Goal: Task Accomplishment & Management: Complete application form

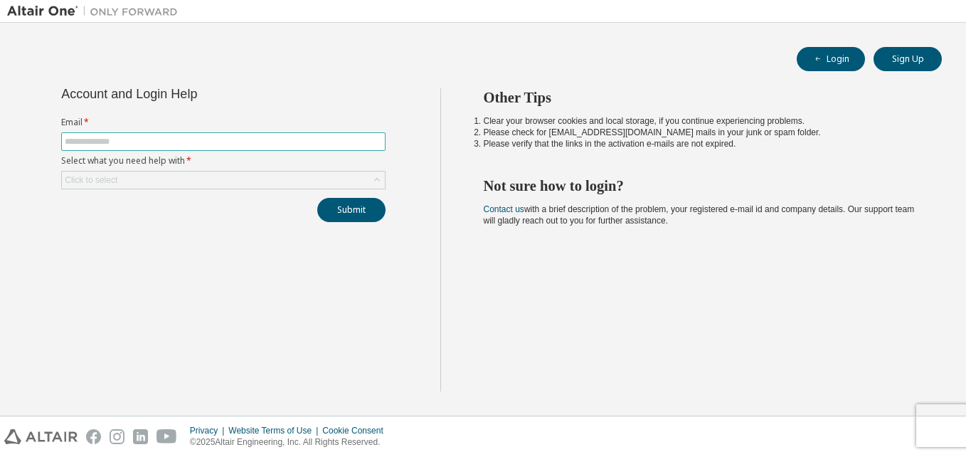
click at [174, 137] on input "text" at bounding box center [223, 141] width 317 height 11
type input "**********"
click at [159, 186] on div "Click to select" at bounding box center [223, 179] width 323 height 17
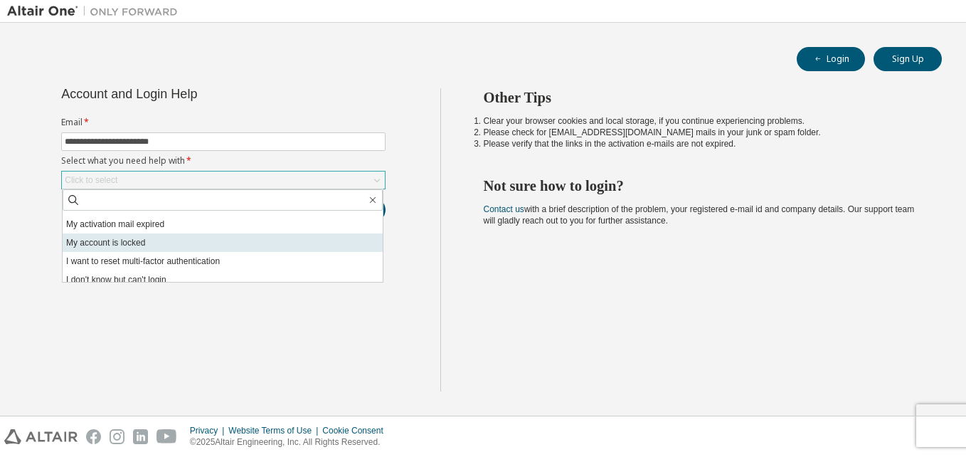
scroll to position [40, 0]
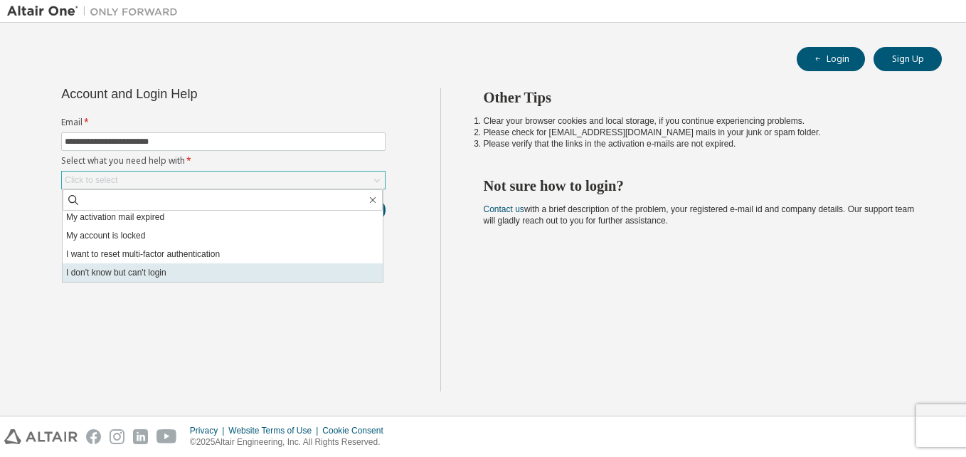
click at [167, 275] on li "I don't know but can't login" at bounding box center [223, 272] width 320 height 18
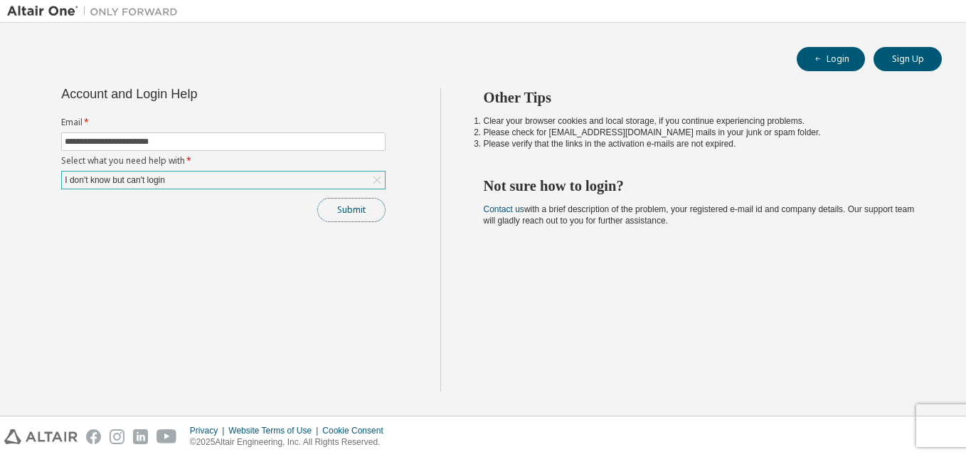
click at [350, 208] on button "Submit" at bounding box center [351, 210] width 68 height 24
click at [371, 214] on button "Submit" at bounding box center [351, 210] width 68 height 24
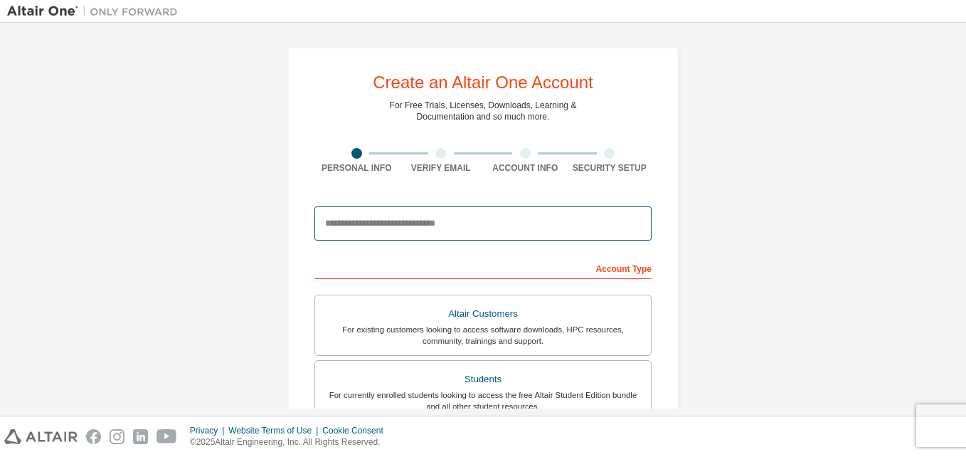
click at [363, 234] on input "email" at bounding box center [482, 223] width 337 height 34
type input "**********"
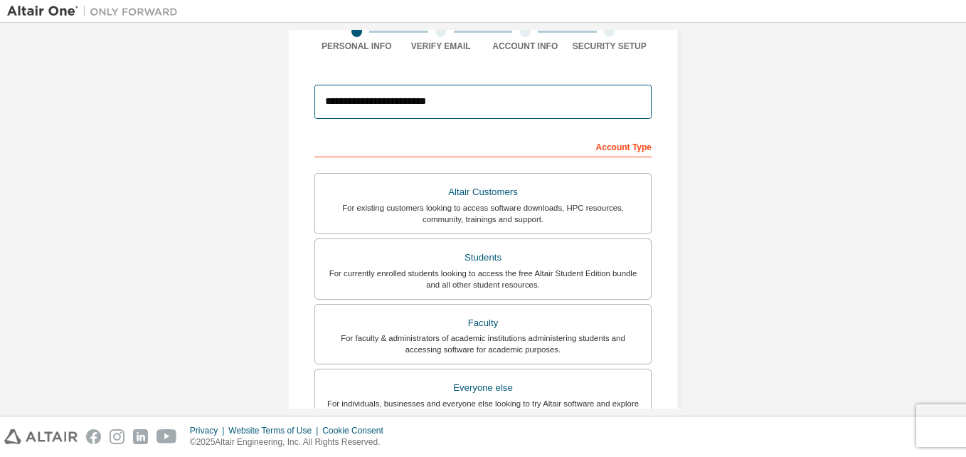
scroll to position [123, 0]
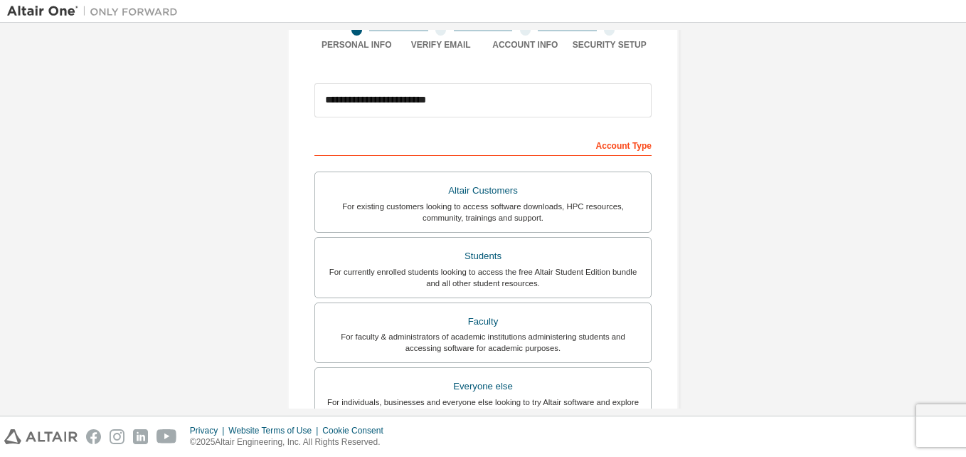
click at [503, 263] on div "Students" at bounding box center [483, 256] width 319 height 20
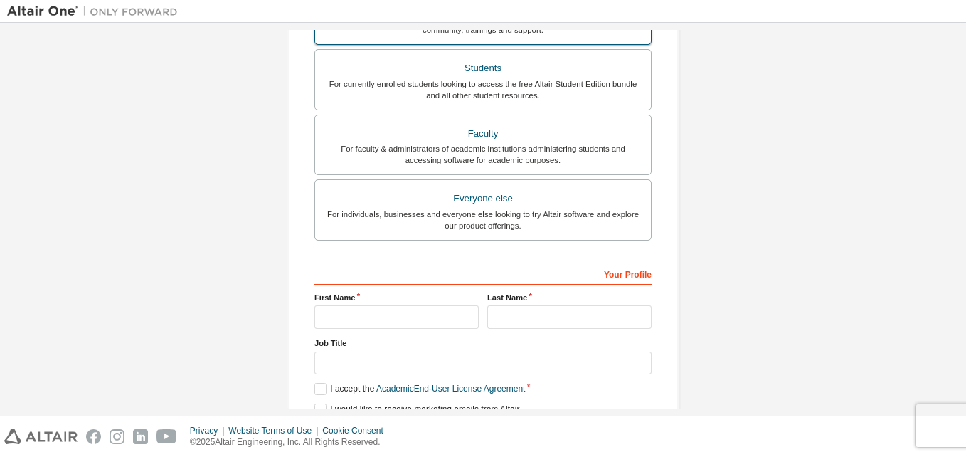
scroll to position [312, 0]
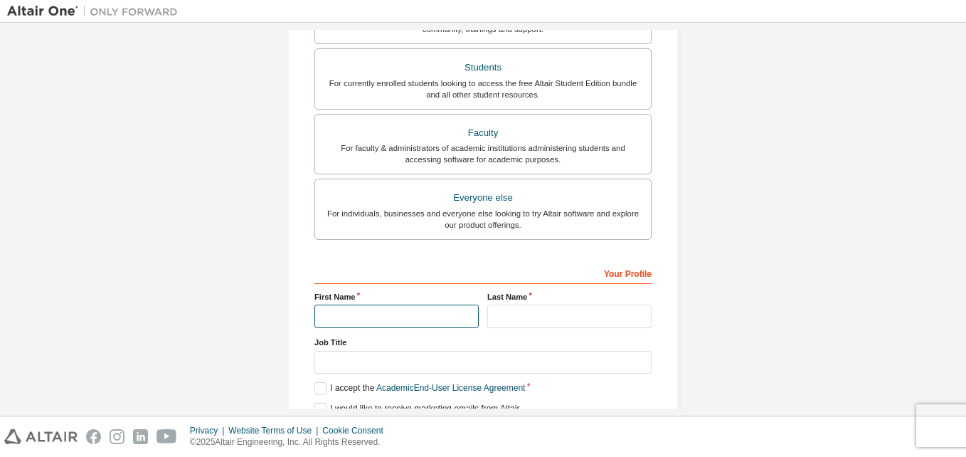
click at [380, 320] on input "text" at bounding box center [396, 315] width 164 height 23
type input "*********"
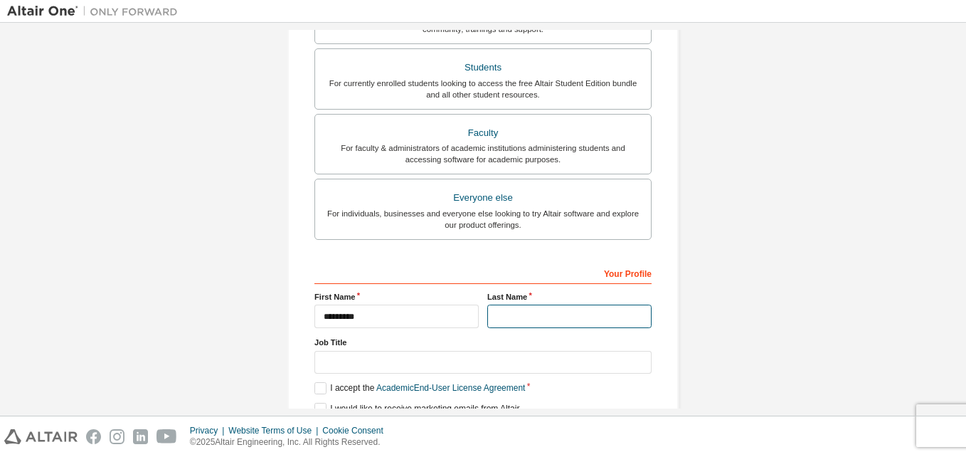
click at [493, 318] on input "text" at bounding box center [569, 315] width 164 height 23
type input "*"
type input "**********"
click at [486, 345] on label "Job Title" at bounding box center [482, 341] width 337 height 11
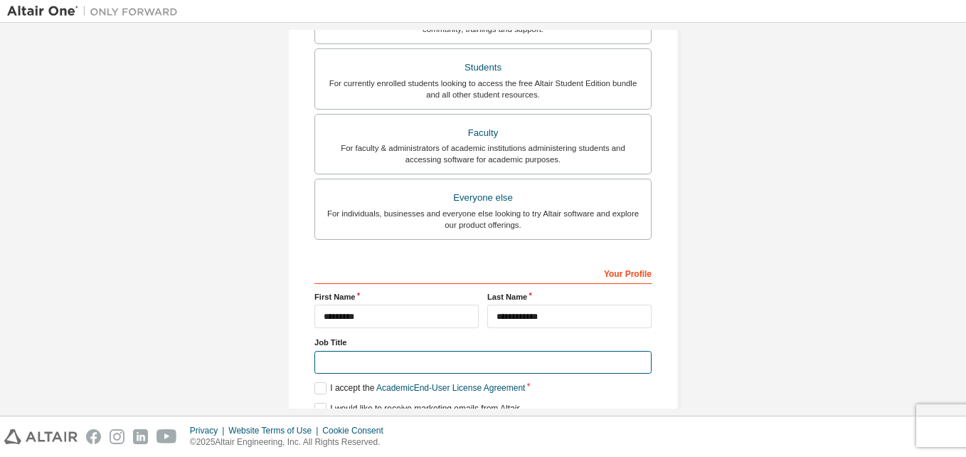
click at [488, 360] on input "text" at bounding box center [482, 362] width 337 height 23
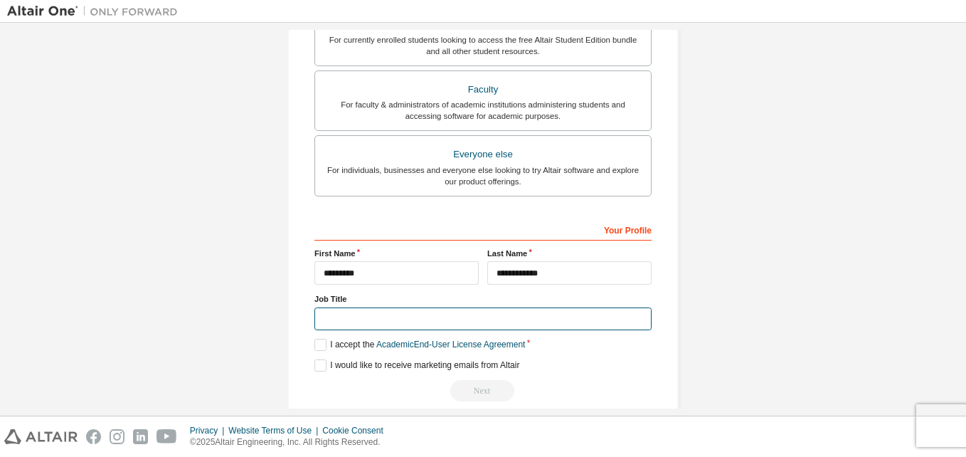
scroll to position [375, 0]
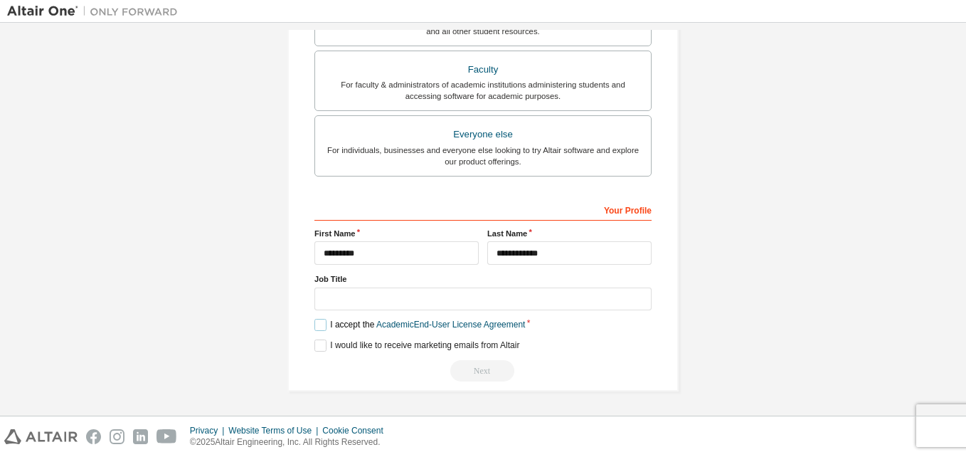
drag, startPoint x: 316, startPoint y: 330, endPoint x: 321, endPoint y: 361, distance: 31.7
click at [321, 361] on div "**********" at bounding box center [482, 290] width 337 height 184
click at [321, 361] on div "Next" at bounding box center [482, 370] width 337 height 21
drag, startPoint x: 321, startPoint y: 361, endPoint x: 319, endPoint y: 351, distance: 10.2
click at [319, 351] on div "**********" at bounding box center [482, 290] width 337 height 184
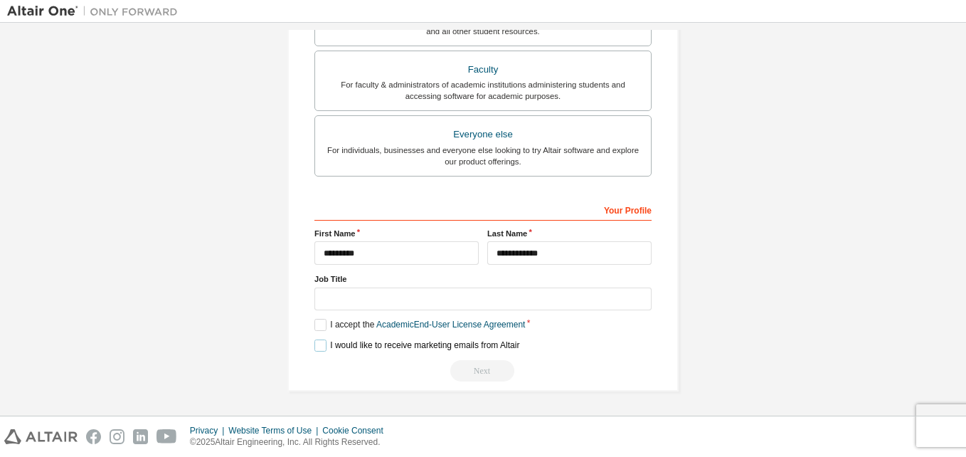
click at [319, 351] on label "I would like to receive marketing emails from Altair" at bounding box center [416, 345] width 205 height 12
click at [317, 331] on label "I accept the Academic End-User License Agreement" at bounding box center [419, 325] width 211 height 12
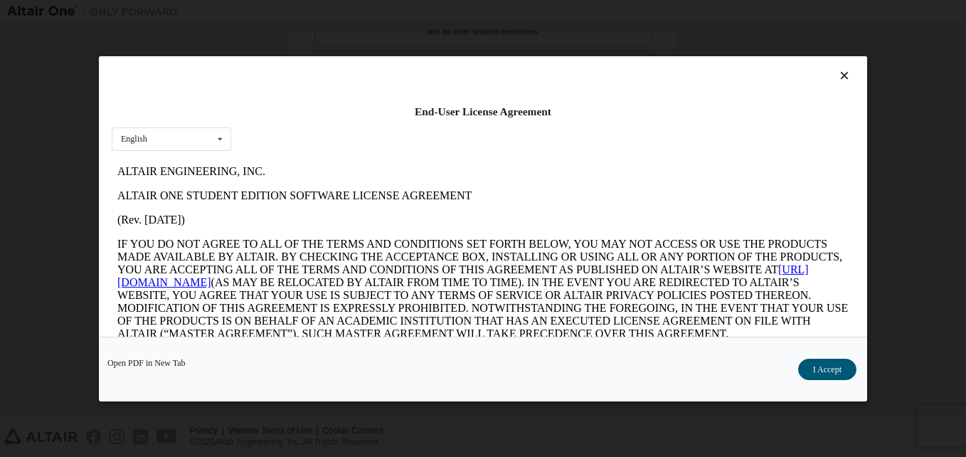
scroll to position [0, 0]
click at [833, 375] on button "I Accept" at bounding box center [827, 368] width 58 height 21
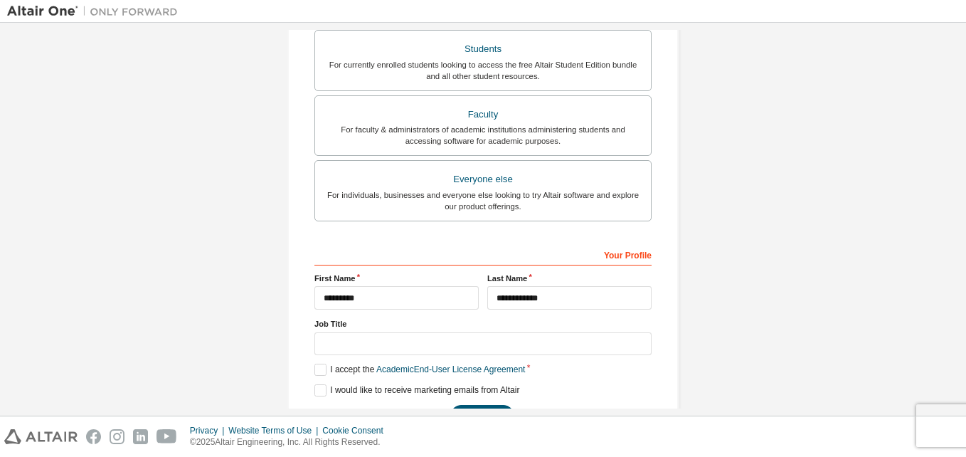
scroll to position [375, 0]
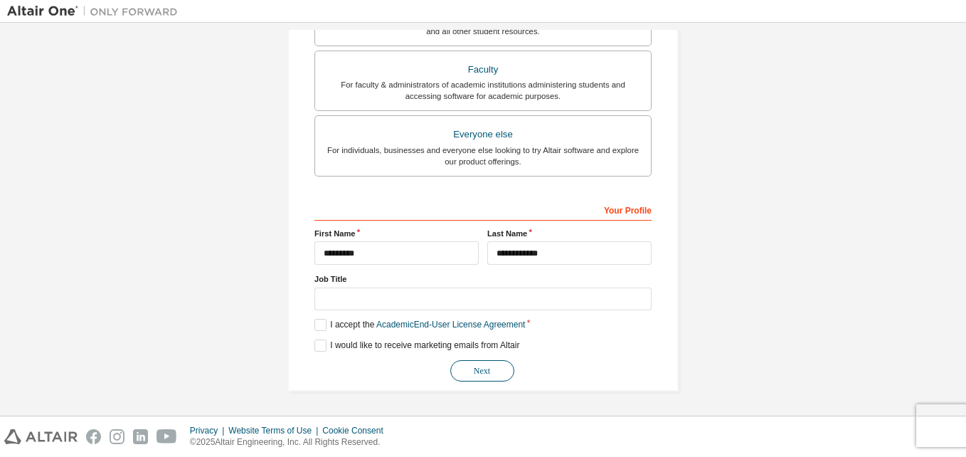
click at [490, 375] on button "Next" at bounding box center [482, 370] width 64 height 21
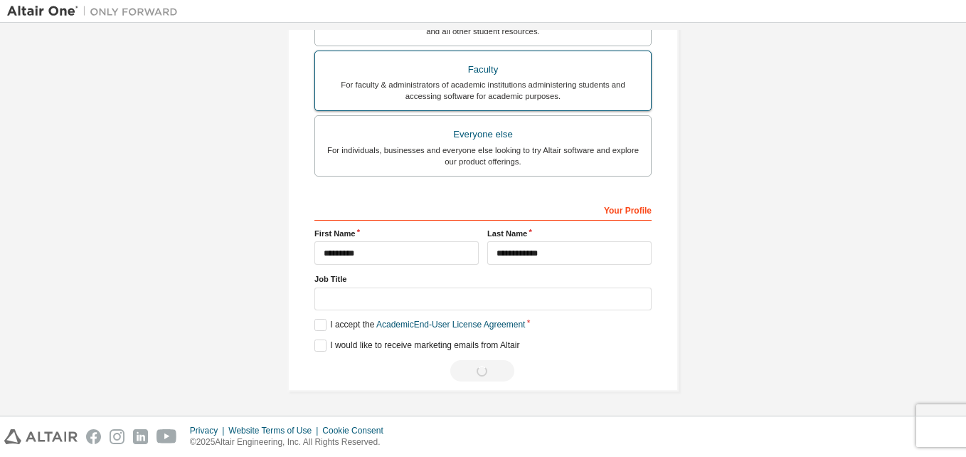
scroll to position [0, 0]
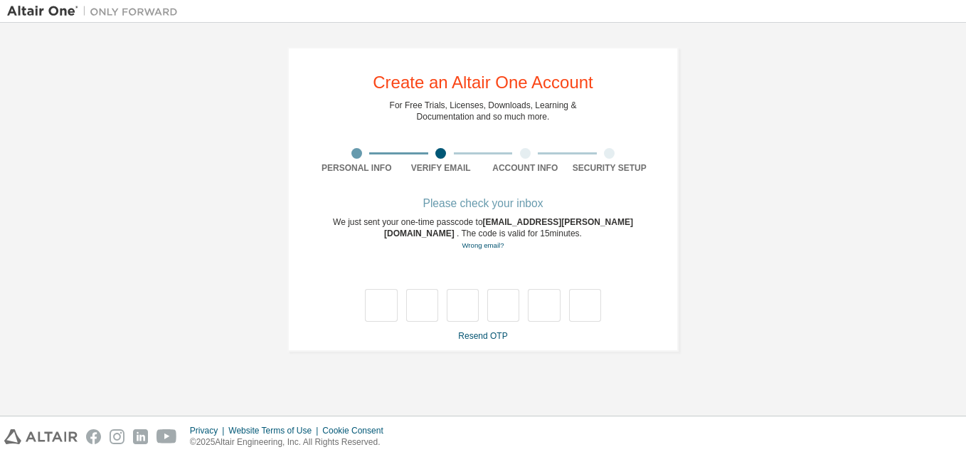
type input "*"
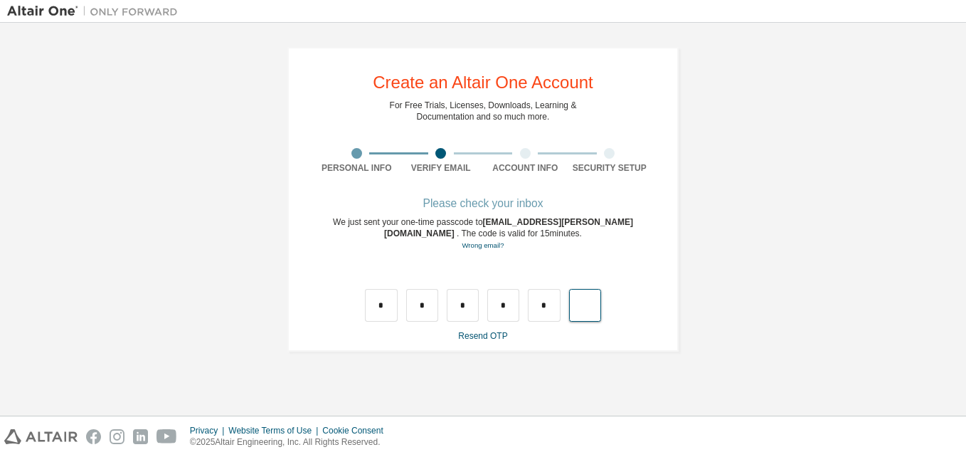
type input "*"
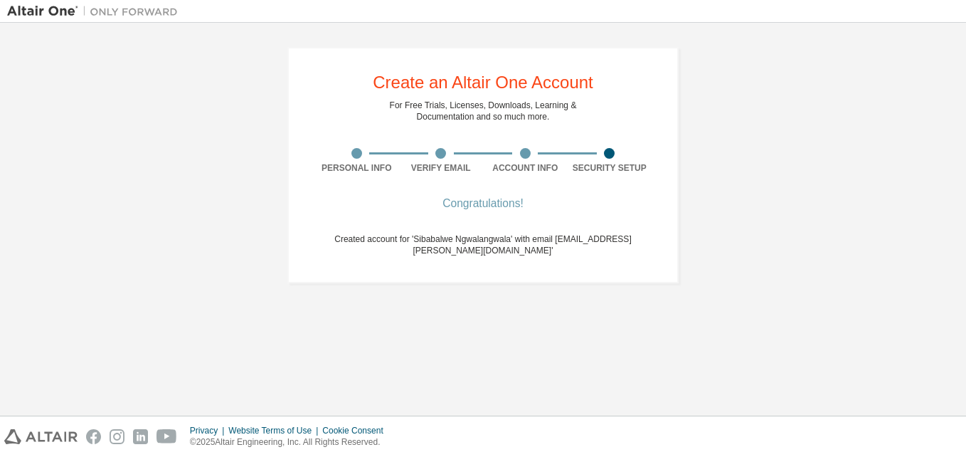
click at [462, 206] on div "Congratulations!" at bounding box center [482, 203] width 337 height 9
click at [615, 294] on div "Create an Altair One Account For Free Trials, Licenses, Downloads, Learning & D…" at bounding box center [483, 219] width 952 height 378
click at [590, 234] on span "Created account for 'Sibabalwe Ngwalangwala' with email [EMAIL_ADDRESS][PERSON_…" at bounding box center [482, 244] width 297 height 21
click at [513, 203] on div "Congratulations!" at bounding box center [482, 203] width 337 height 9
